Goal: Obtain resource: Obtain resource

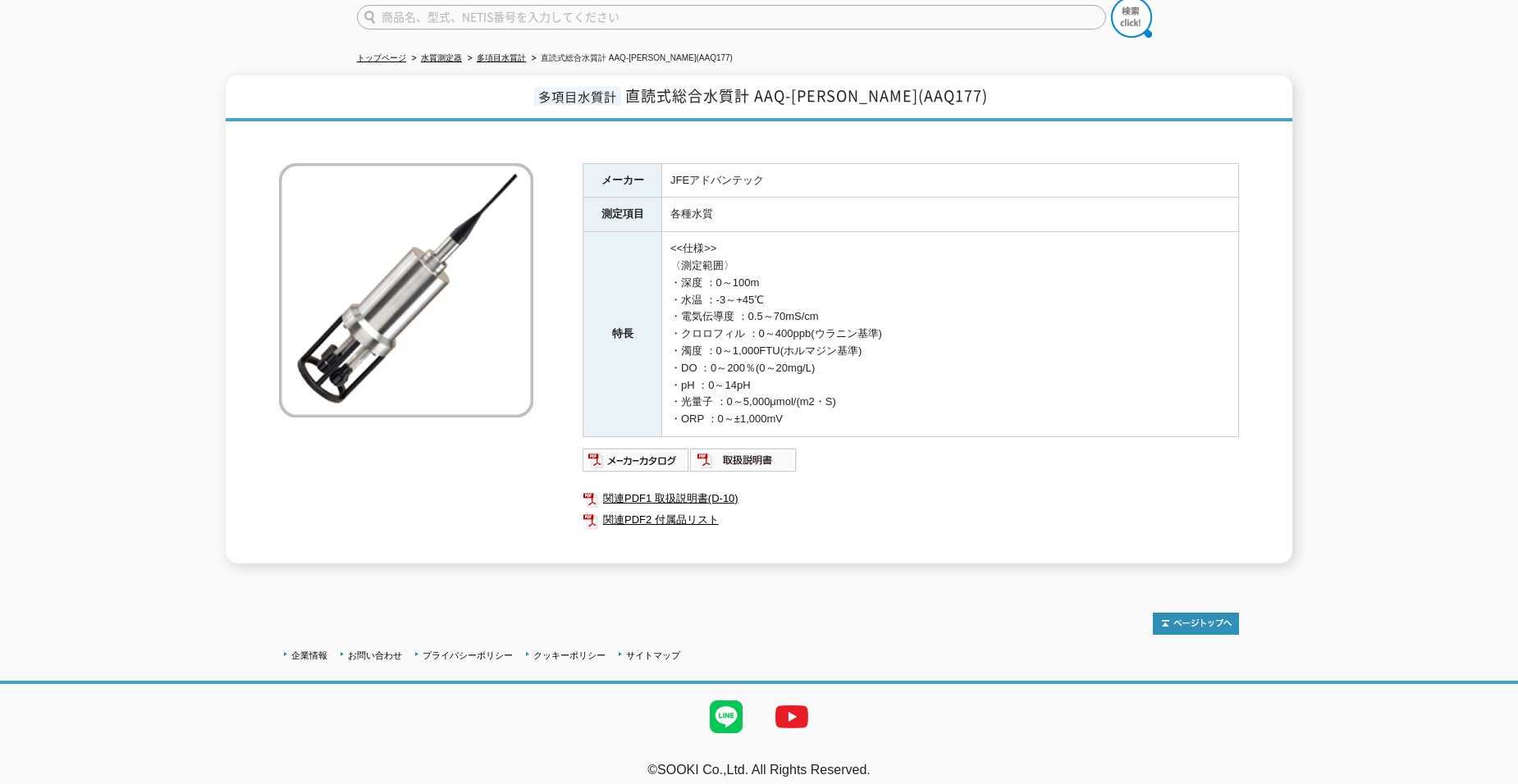
scroll to position [144, 0]
click at [757, 445] on img at bounding box center [744, 457] width 108 height 26
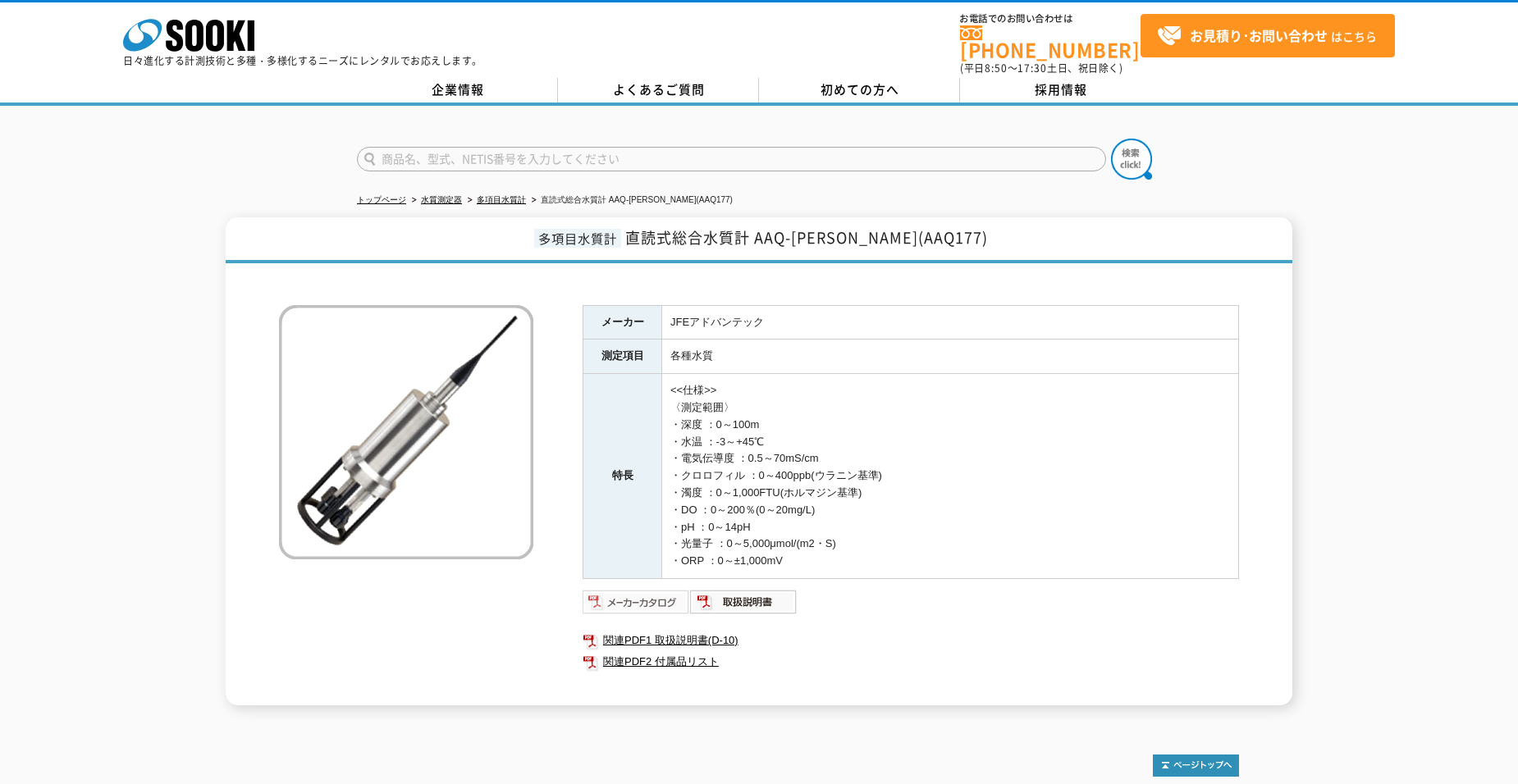
click at [599, 589] on img at bounding box center [636, 601] width 108 height 26
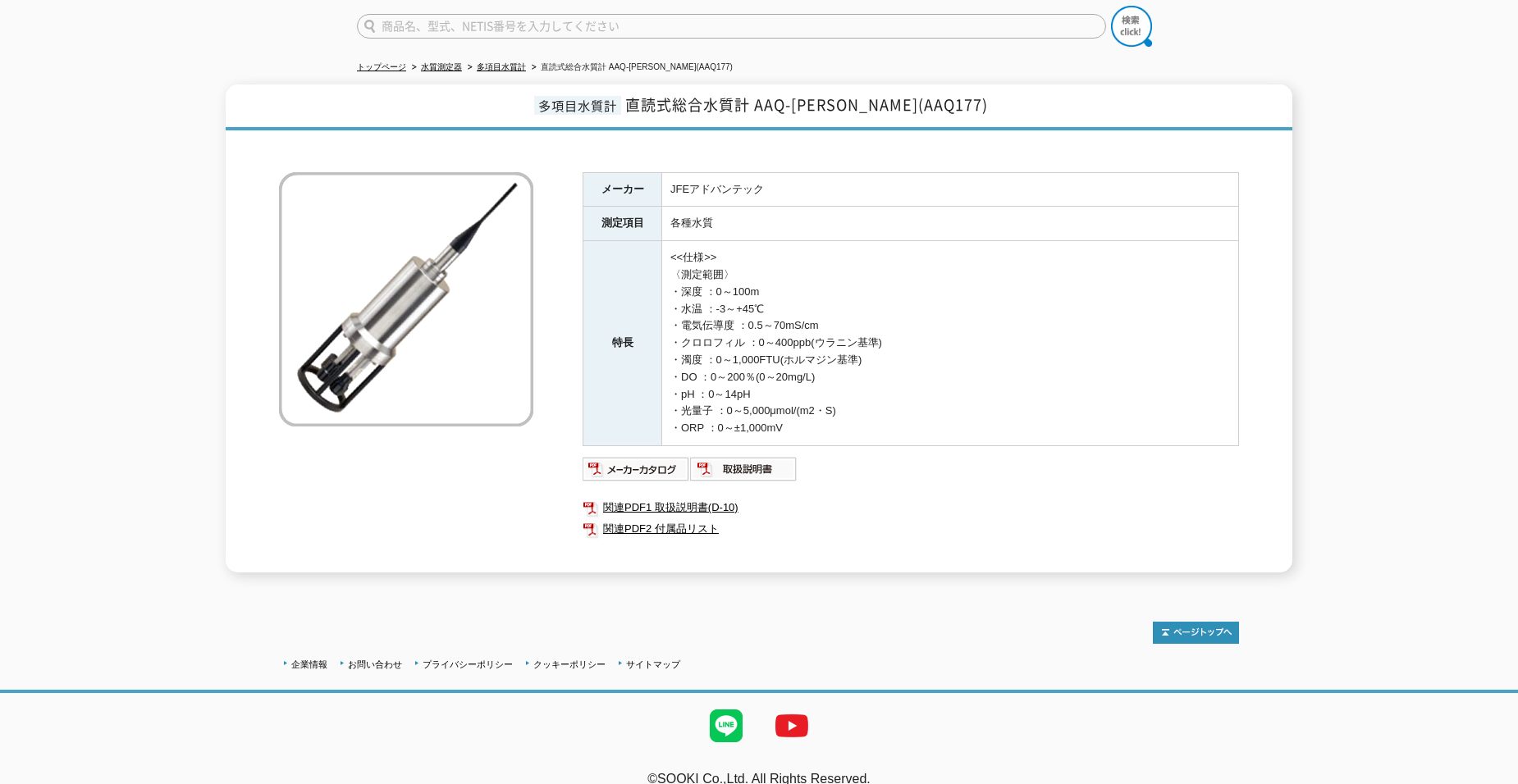
scroll to position [144, 0]
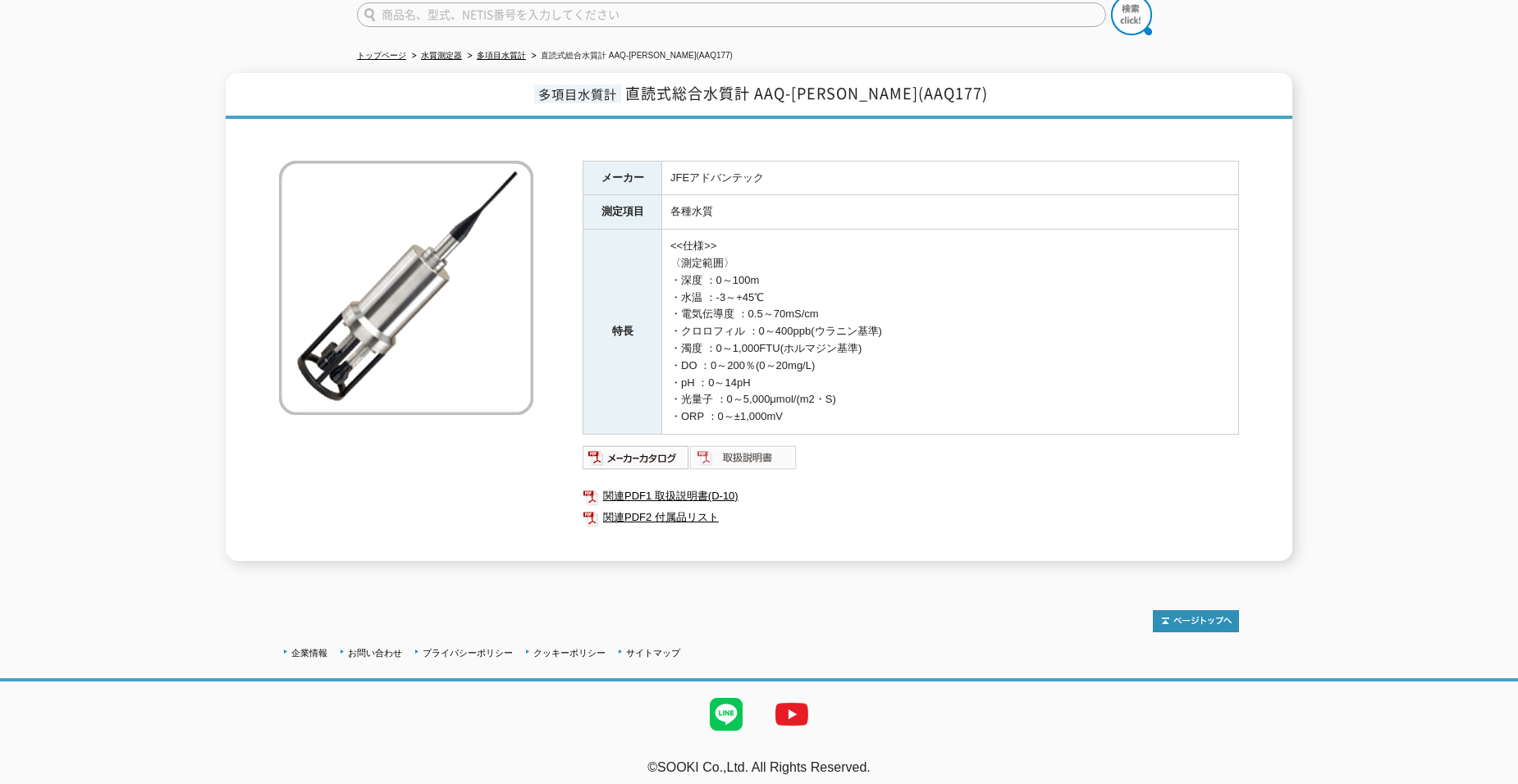
click at [749, 449] on img at bounding box center [744, 457] width 108 height 26
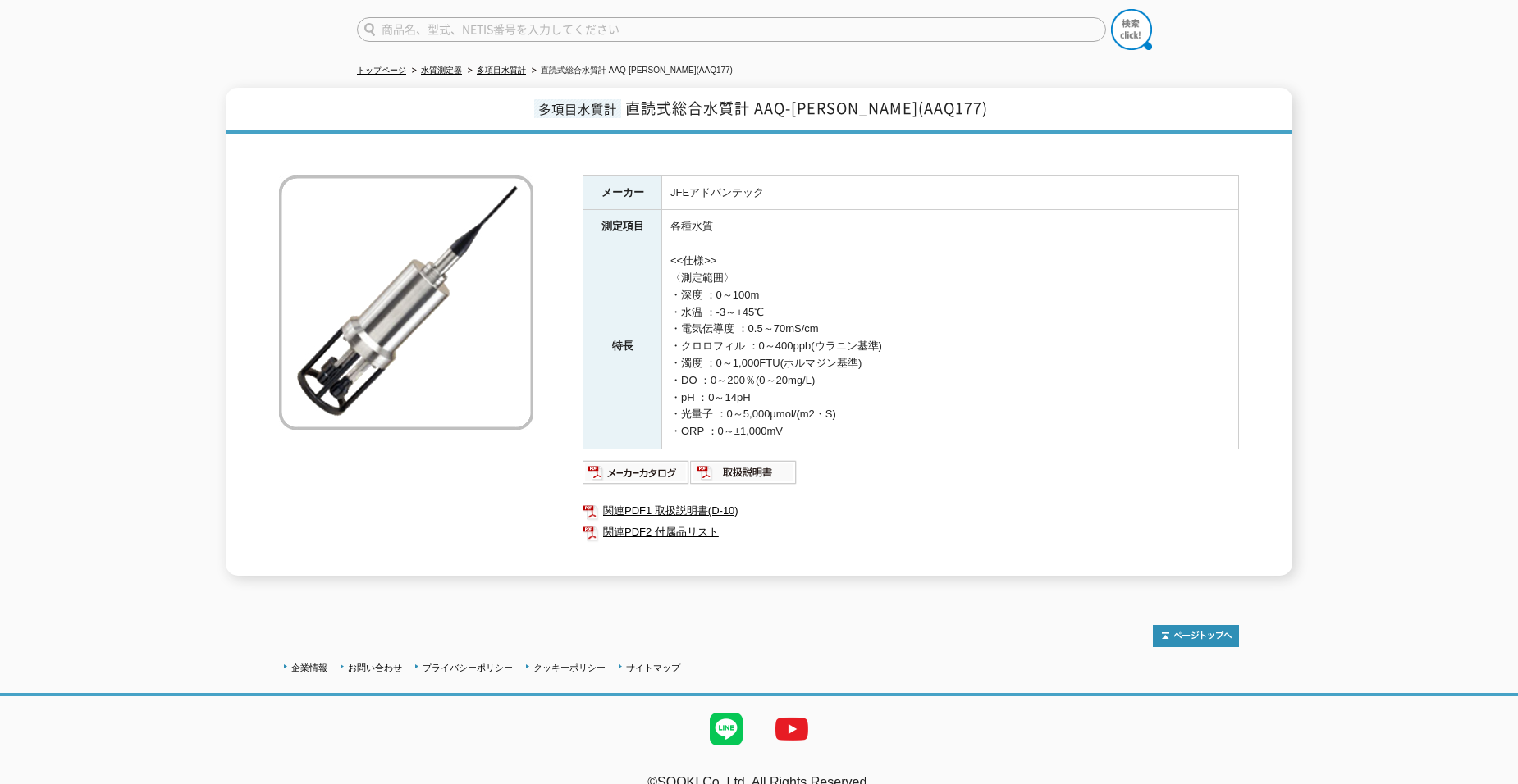
scroll to position [0, 0]
